Goal: Check status

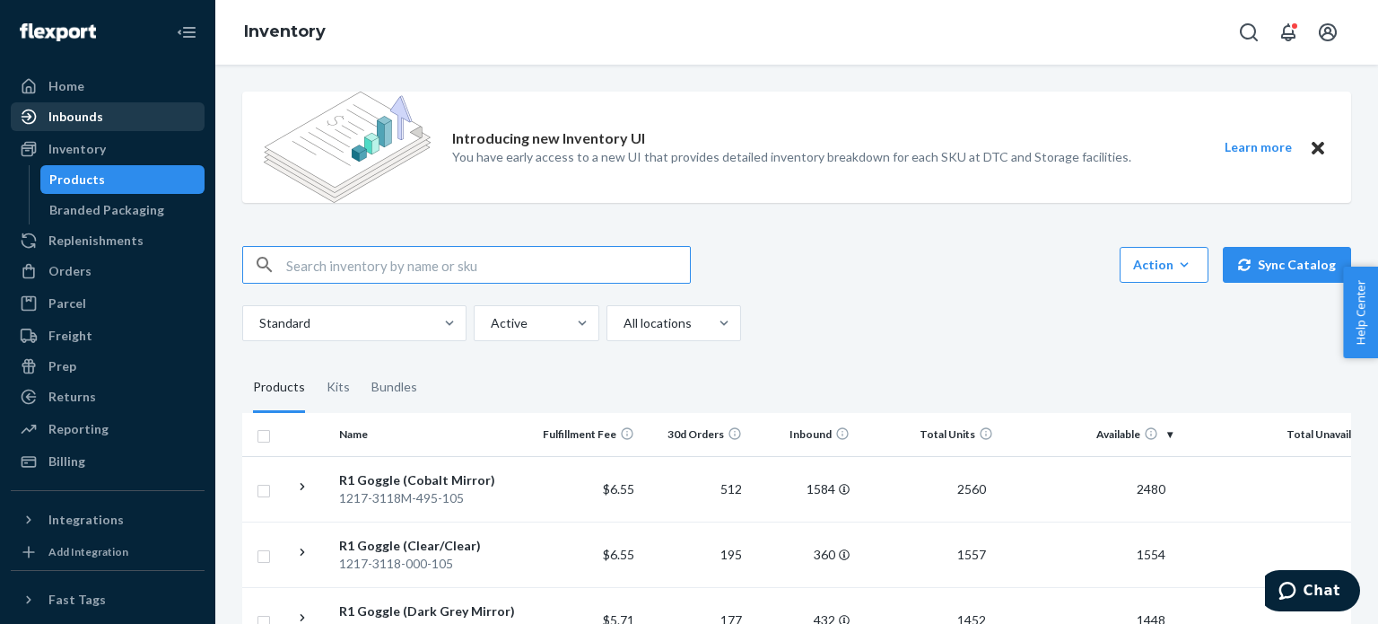
click at [124, 109] on div "Inbounds" at bounding box center [108, 116] width 190 height 25
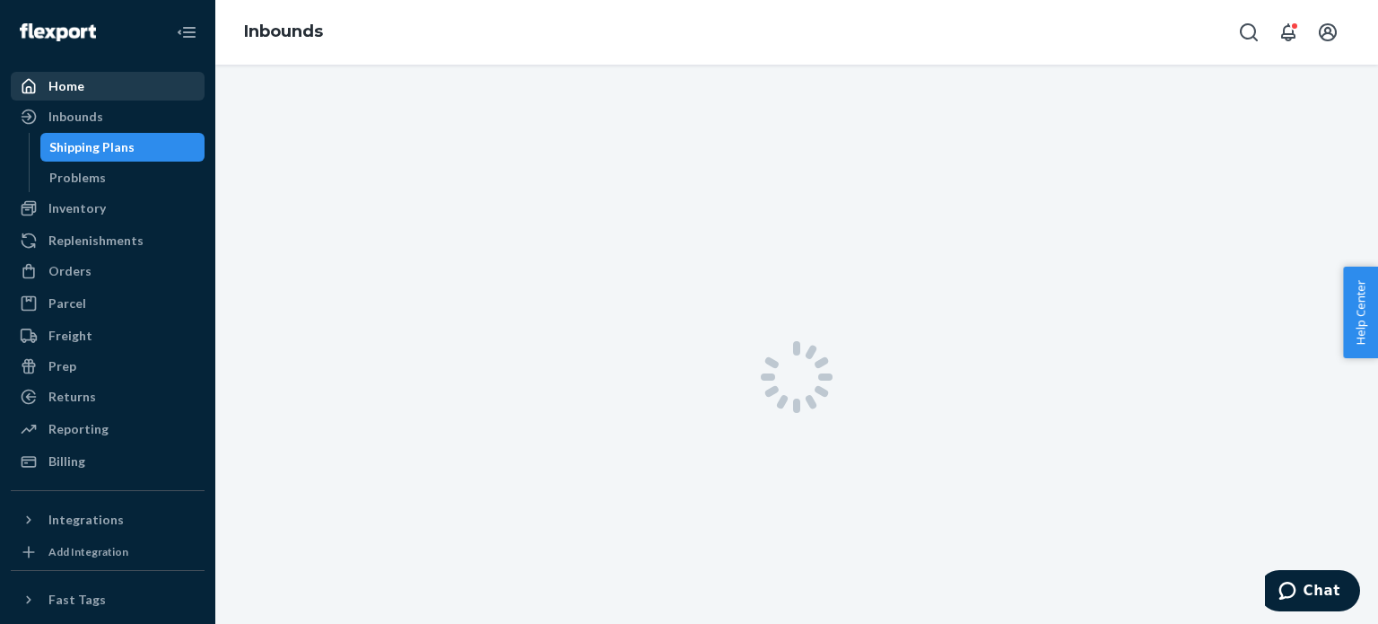
click at [123, 96] on div "Home" at bounding box center [108, 86] width 190 height 25
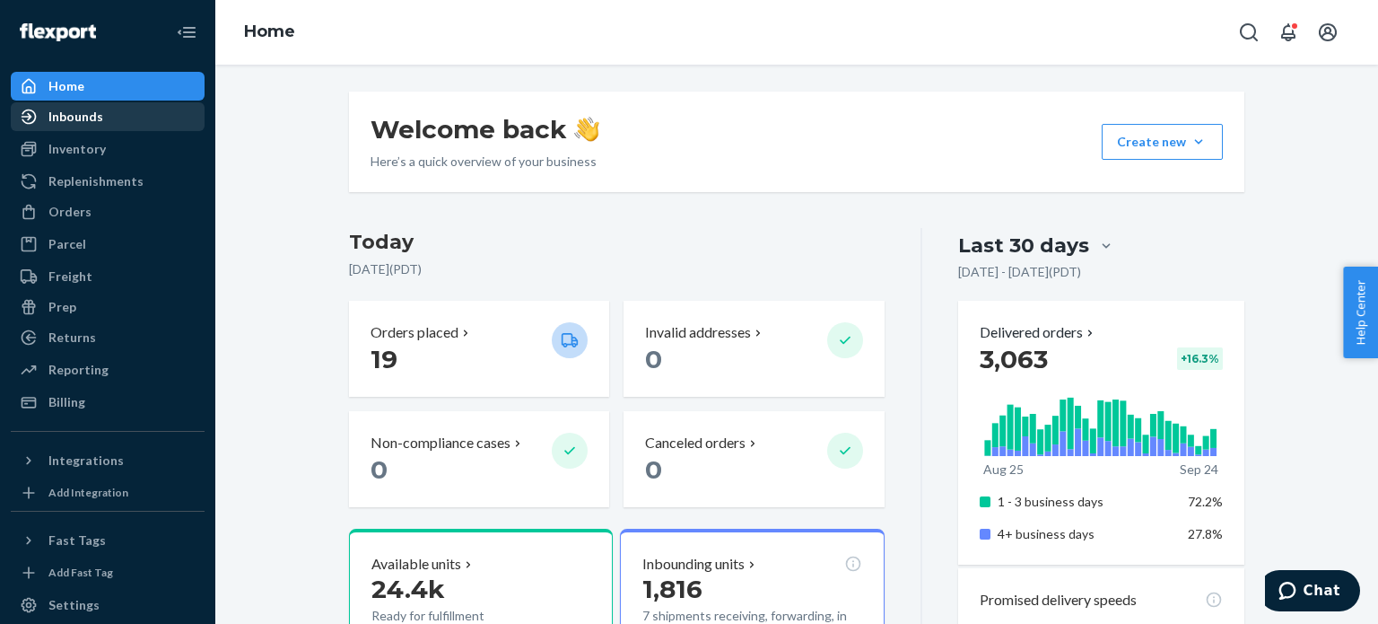
click at [95, 121] on div "Inbounds" at bounding box center [75, 117] width 55 height 18
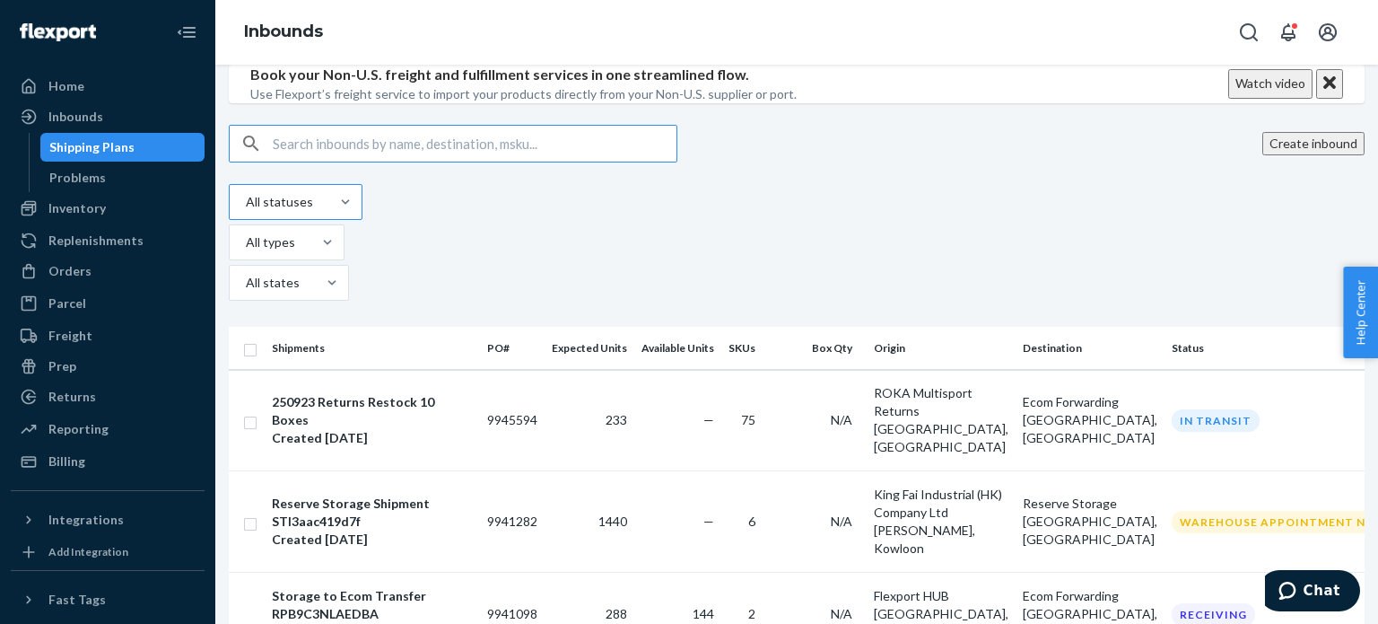
click at [302, 213] on div at bounding box center [294, 202] width 100 height 22
click at [246, 211] on input "All statuses" at bounding box center [245, 202] width 2 height 18
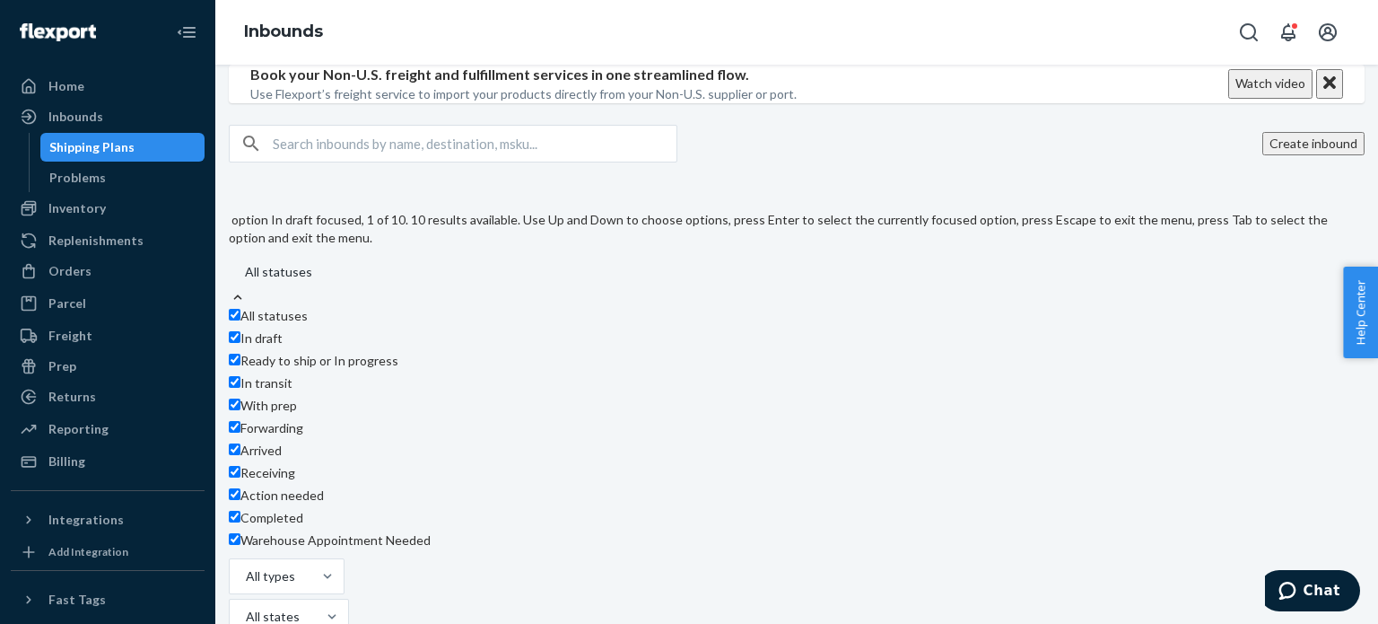
click at [308, 323] on span "All statuses" at bounding box center [274, 315] width 67 height 15
checkbox input "false"
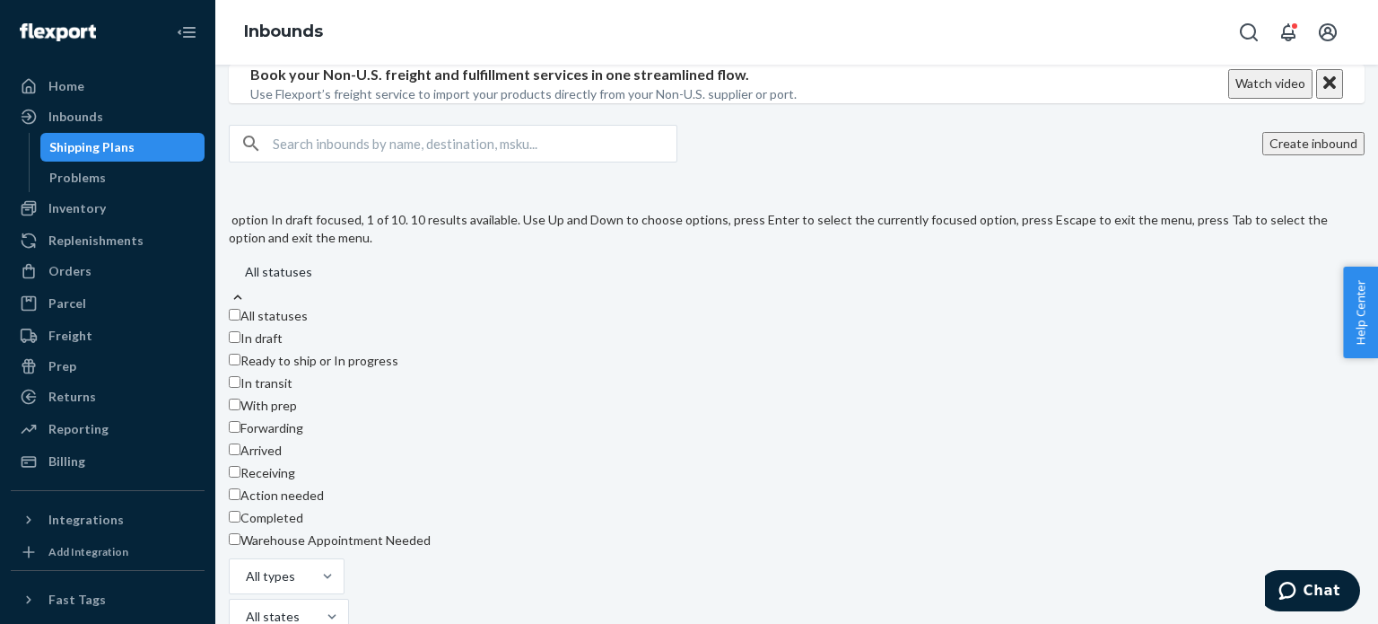
checkbox input "false"
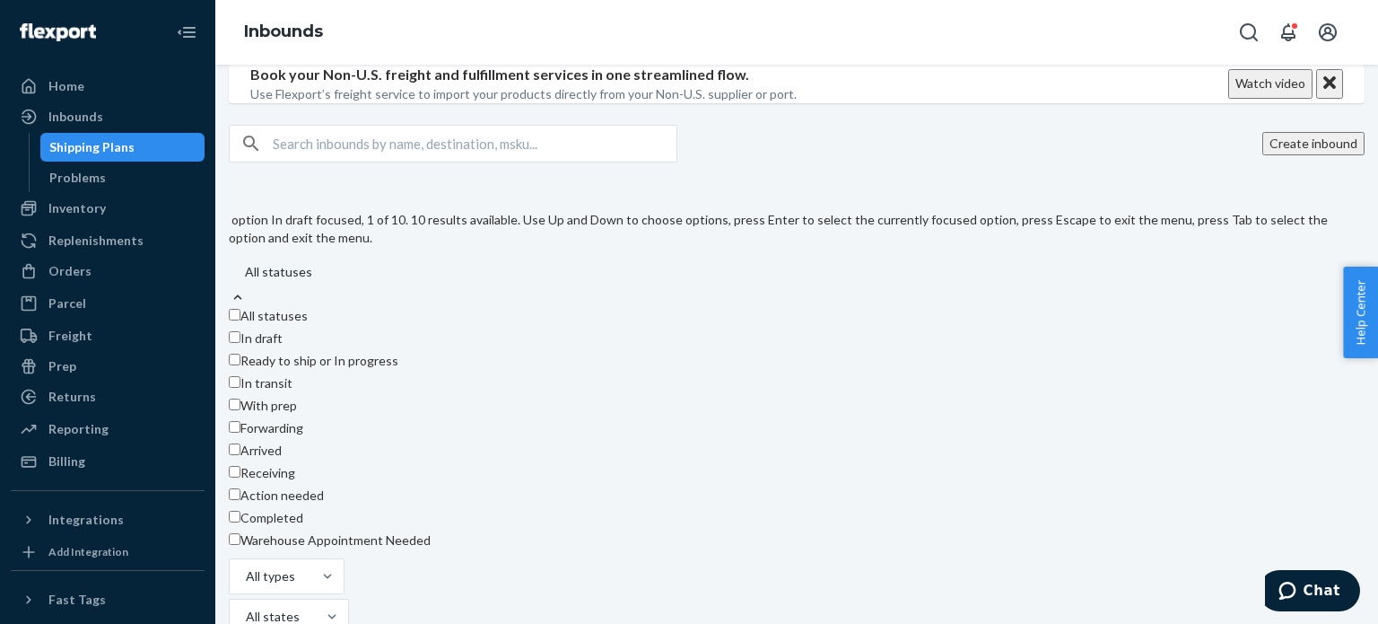
checkbox input "false"
click at [283, 346] on span "In draft" at bounding box center [262, 337] width 42 height 15
checkbox input "false"
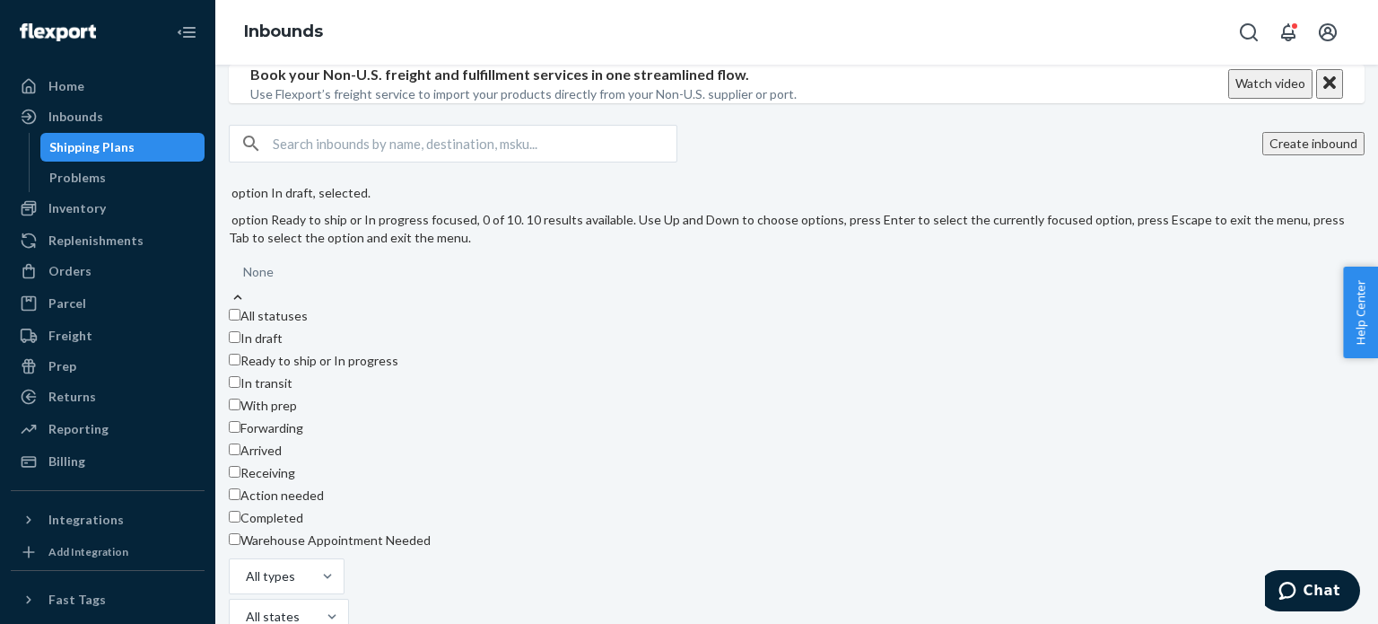
click at [319, 368] on span "Ready to ship or In progress" at bounding box center [320, 360] width 158 height 15
click at [340, 368] on span "Ready to ship or In progress" at bounding box center [320, 360] width 158 height 15
checkbox input "false"
click at [293, 390] on span "In transit" at bounding box center [267, 382] width 52 height 15
checkbox input "true"
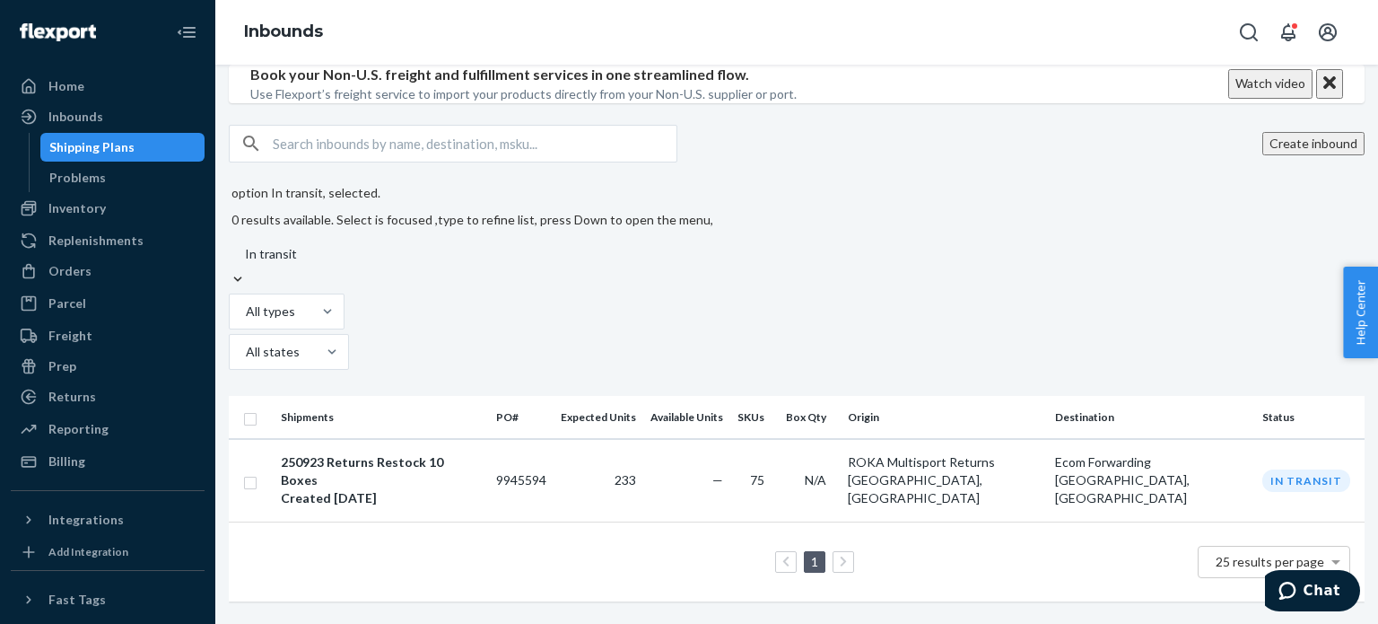
click at [312, 270] on div "In transit" at bounding box center [471, 254] width 485 height 32
click at [245, 263] on input "option In transit, selected. 0 results available. Select is focused ,type to re…" at bounding box center [244, 254] width 2 height 18
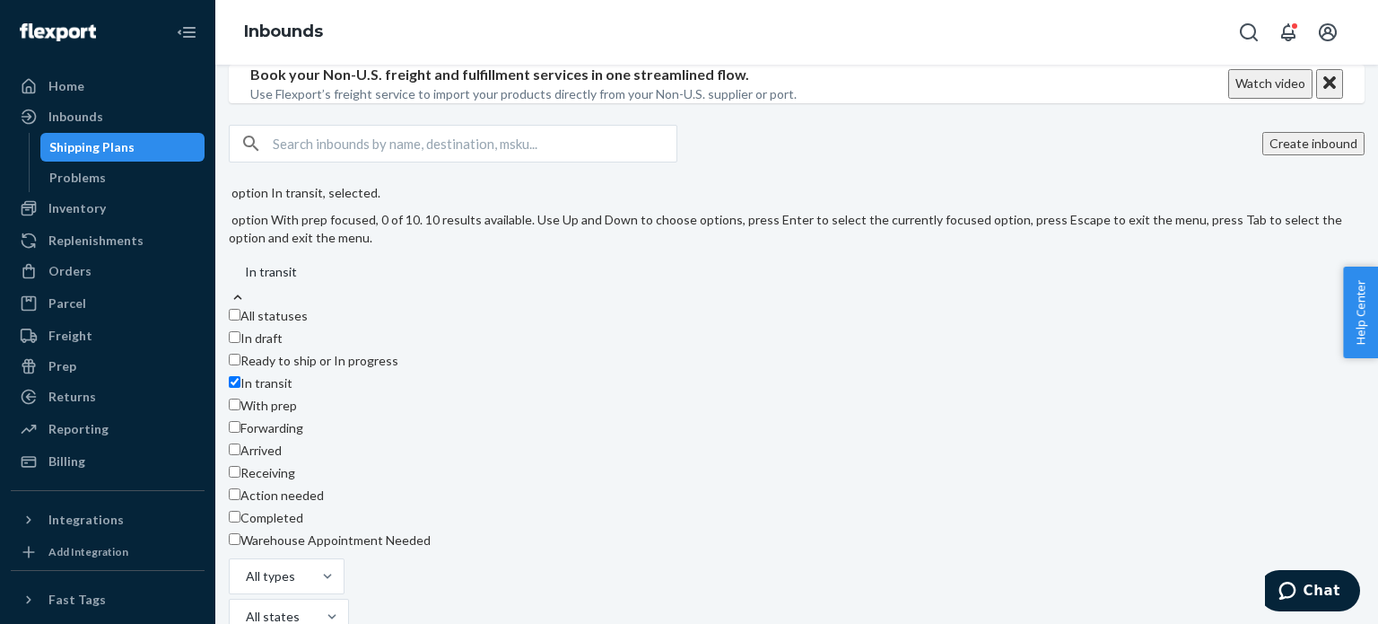
click at [297, 413] on span "With prep" at bounding box center [269, 405] width 57 height 15
checkbox input "true"
click at [293, 390] on span "In transit" at bounding box center [267, 382] width 52 height 15
checkbox input "false"
click at [297, 413] on span "With prep" at bounding box center [269, 405] width 57 height 15
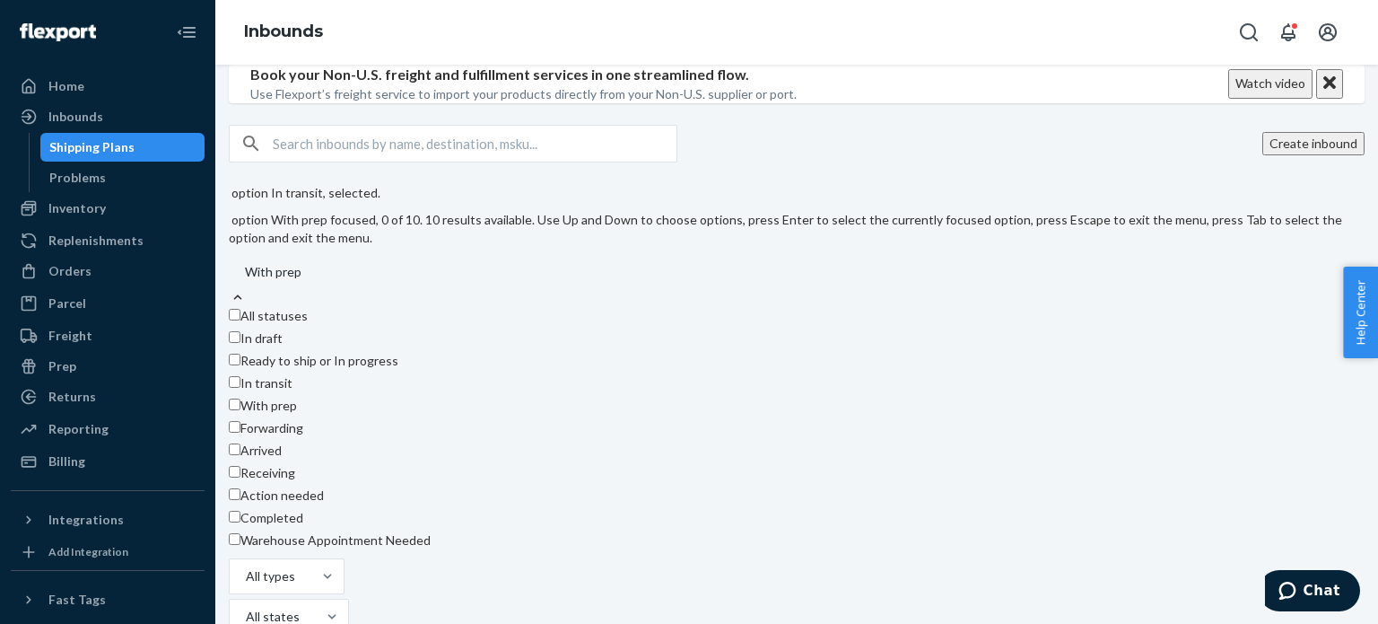
checkbox input "false"
click at [300, 442] on div "Forwarding" at bounding box center [790, 430] width 1123 height 22
click at [245, 281] on input "option With prep, selected. option Forwarding focused, 0 of 10. 10 results avai…" at bounding box center [244, 272] width 2 height 18
click at [300, 442] on div "Forwarding" at bounding box center [790, 430] width 1123 height 22
click at [245, 281] on input "option Forwarding, selected. option In draft focused, 0 of 10. 10 results avail…" at bounding box center [244, 272] width 2 height 18
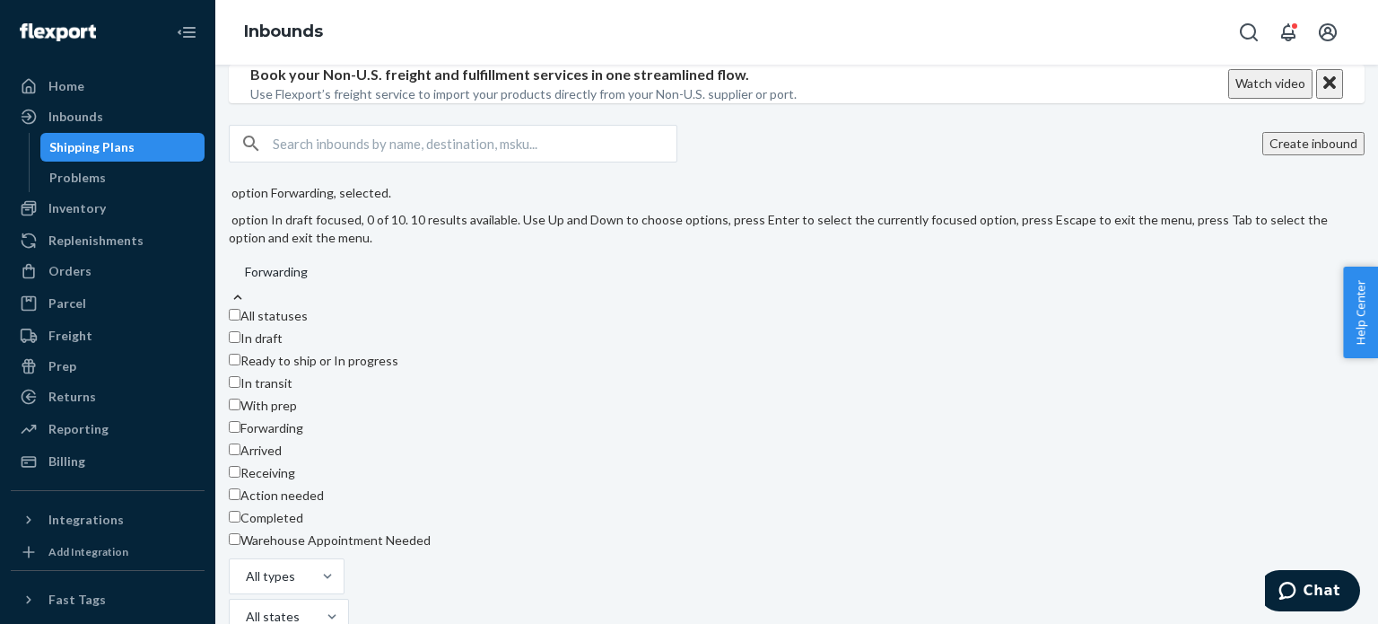
checkbox input "false"
click at [295, 480] on span "Receiving" at bounding box center [268, 472] width 55 height 15
checkbox input "true"
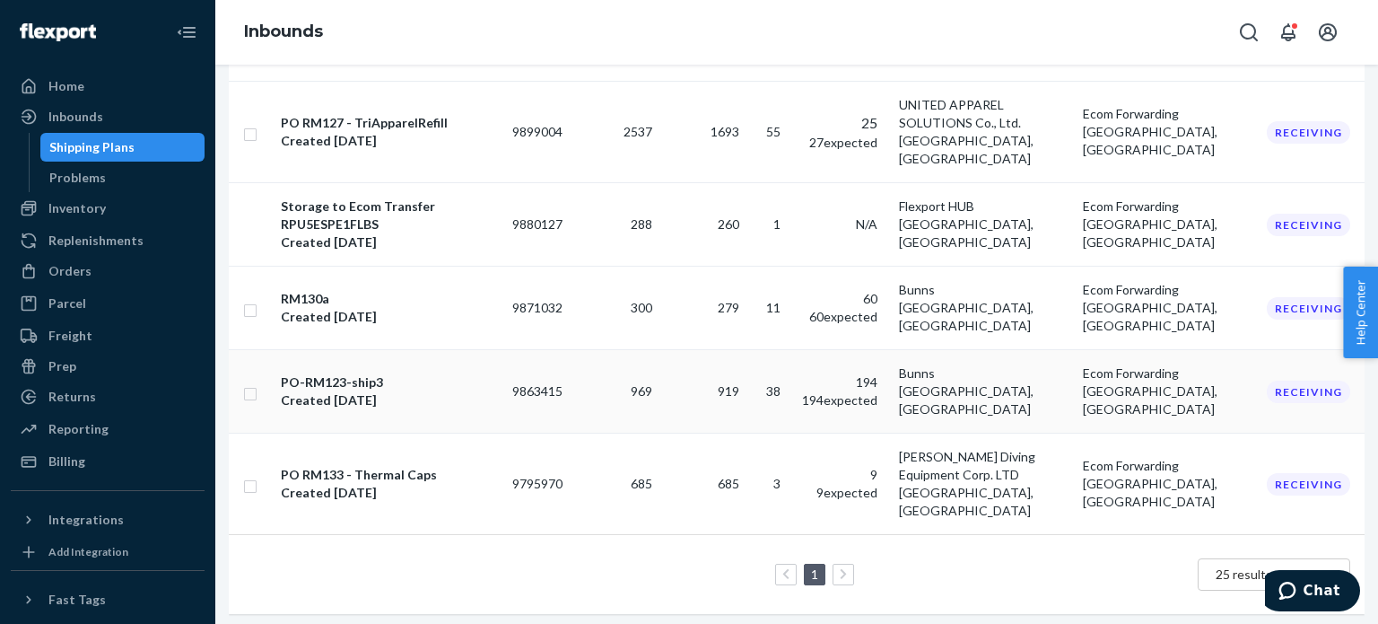
scroll to position [0, 0]
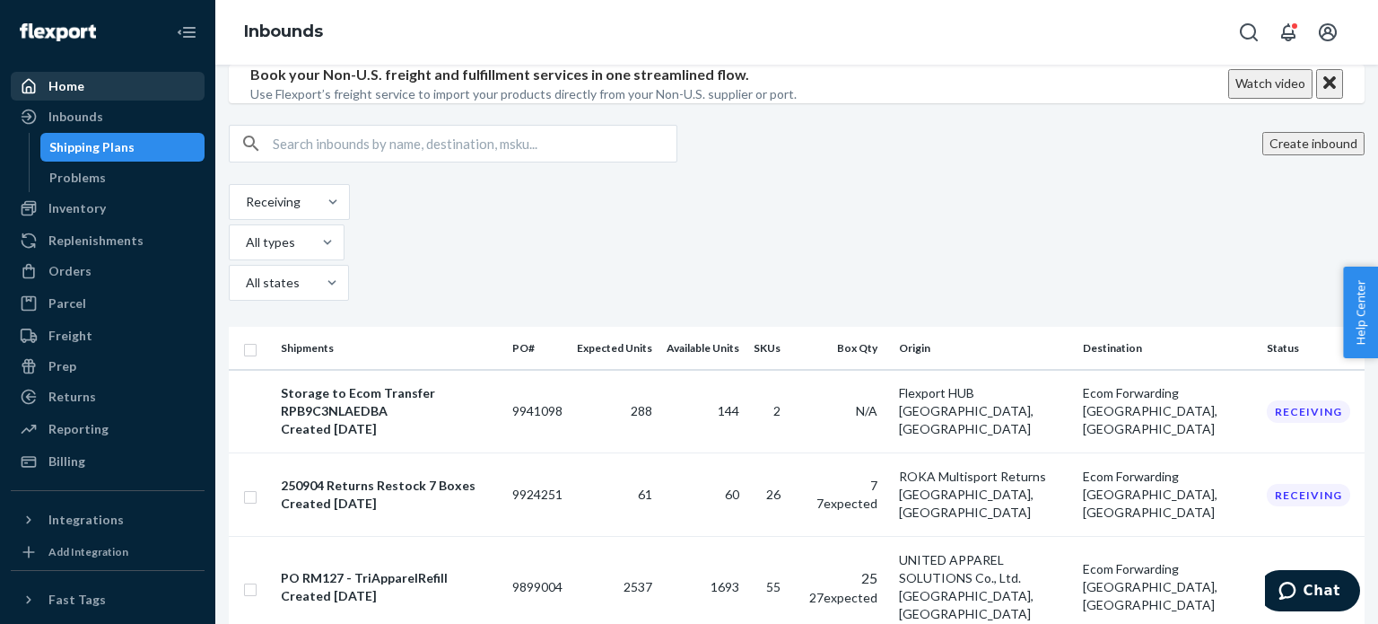
click at [113, 92] on div "Home" at bounding box center [108, 86] width 190 height 25
